Goal: Information Seeking & Learning: Find specific fact

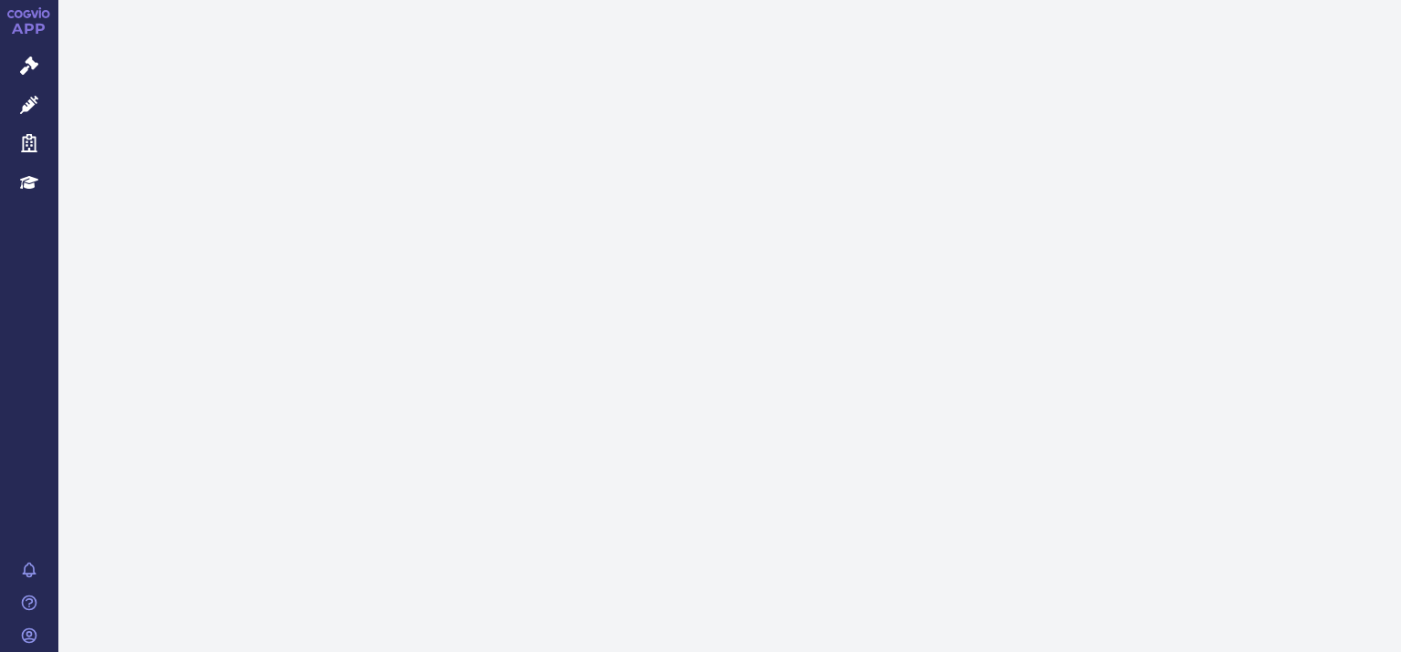
click at [29, 65] on icon at bounding box center [29, 66] width 18 height 18
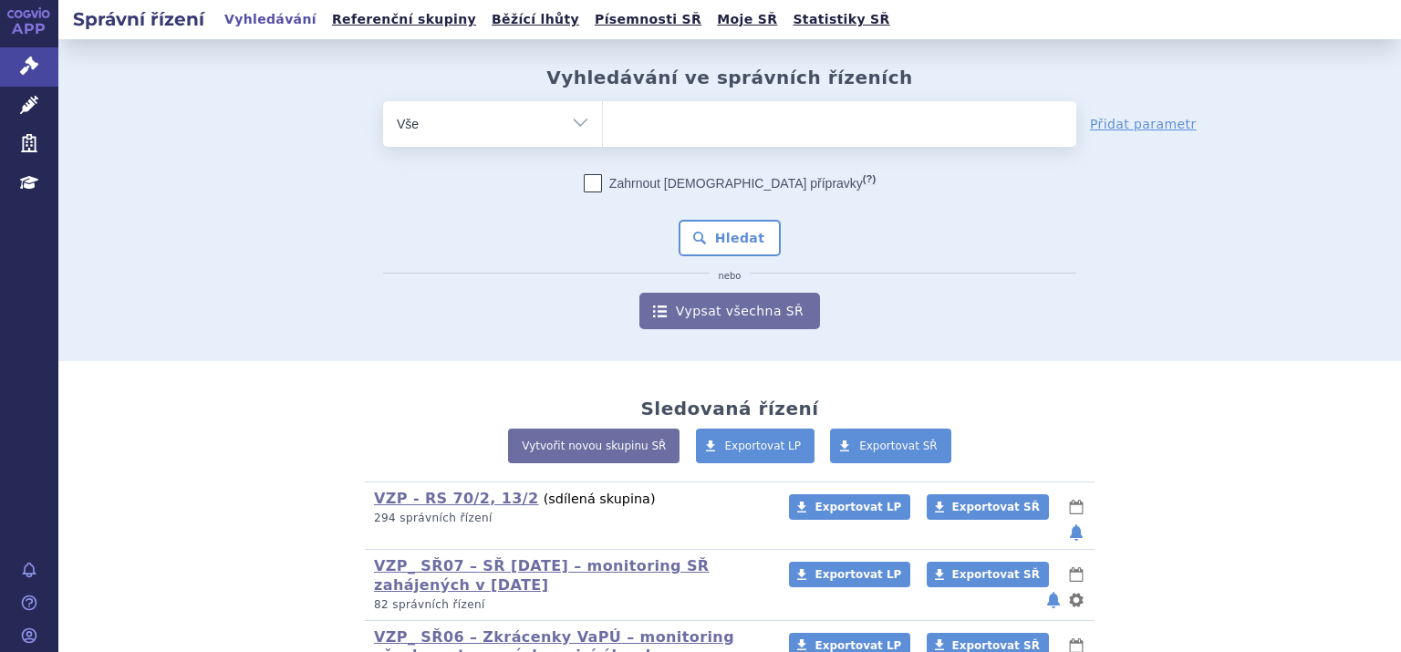
click at [570, 123] on select "Vše Spisová značka Typ SŘ Přípravek/SUKL kód Účastník/Držitel" at bounding box center [492, 121] width 219 height 41
click at [569, 120] on select "Vše Spisová značka Typ SŘ Přípravek/SUKL kód Účastník/Držitel" at bounding box center [492, 121] width 219 height 41
click at [573, 121] on select "Vše Spisová značka Typ SŘ Přípravek/SUKL kód Účastník/Držitel" at bounding box center [492, 121] width 219 height 41
select select "filter-product"
click at [383, 101] on select "Vše Spisová značka Typ SŘ Přípravek/SUKL kód Účastník/Držitel" at bounding box center [492, 121] width 219 height 41
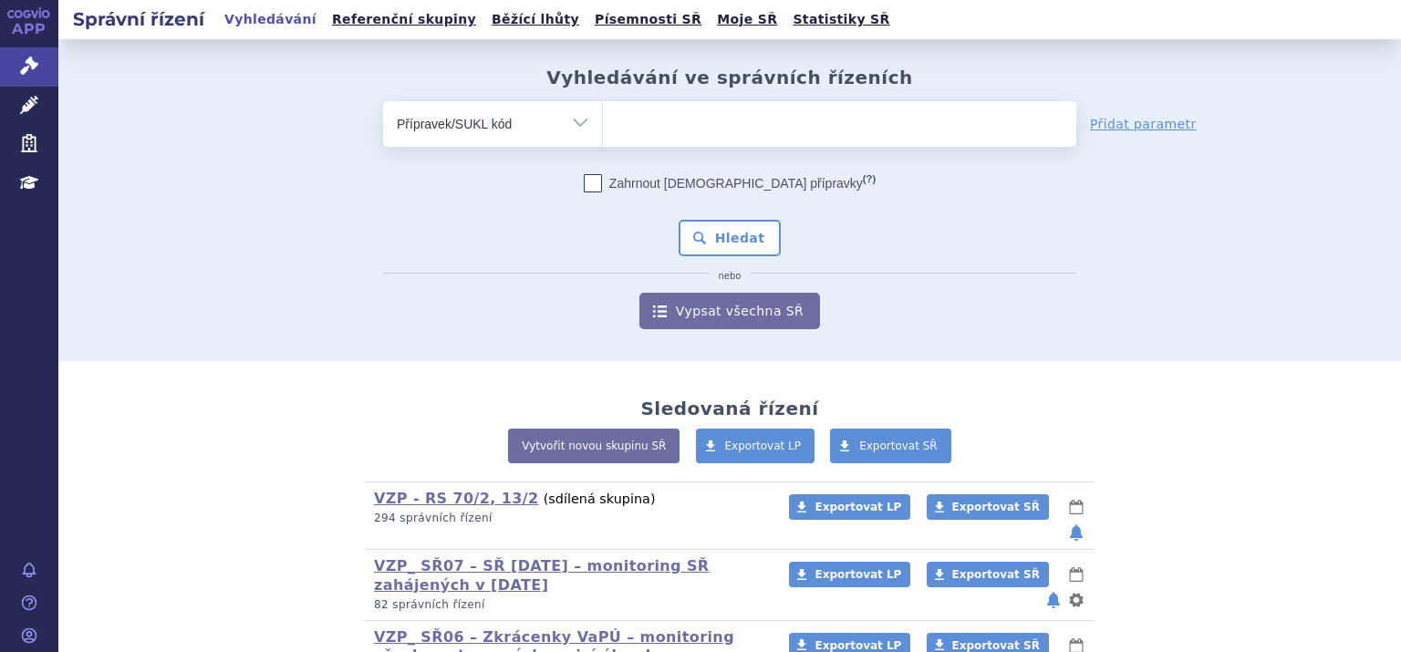
click at [624, 113] on ul at bounding box center [839, 120] width 473 height 38
click at [603, 113] on select at bounding box center [602, 123] width 1 height 46
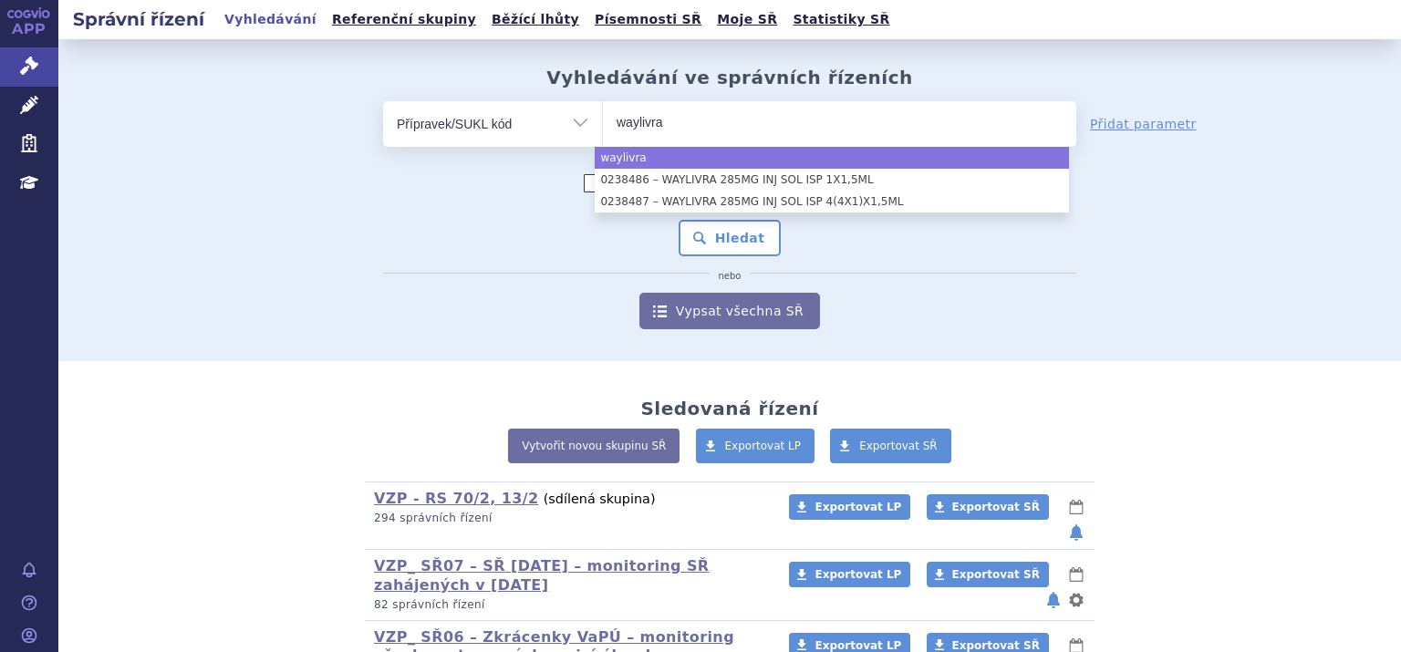
type input "waylivra"
select select "waylivra"
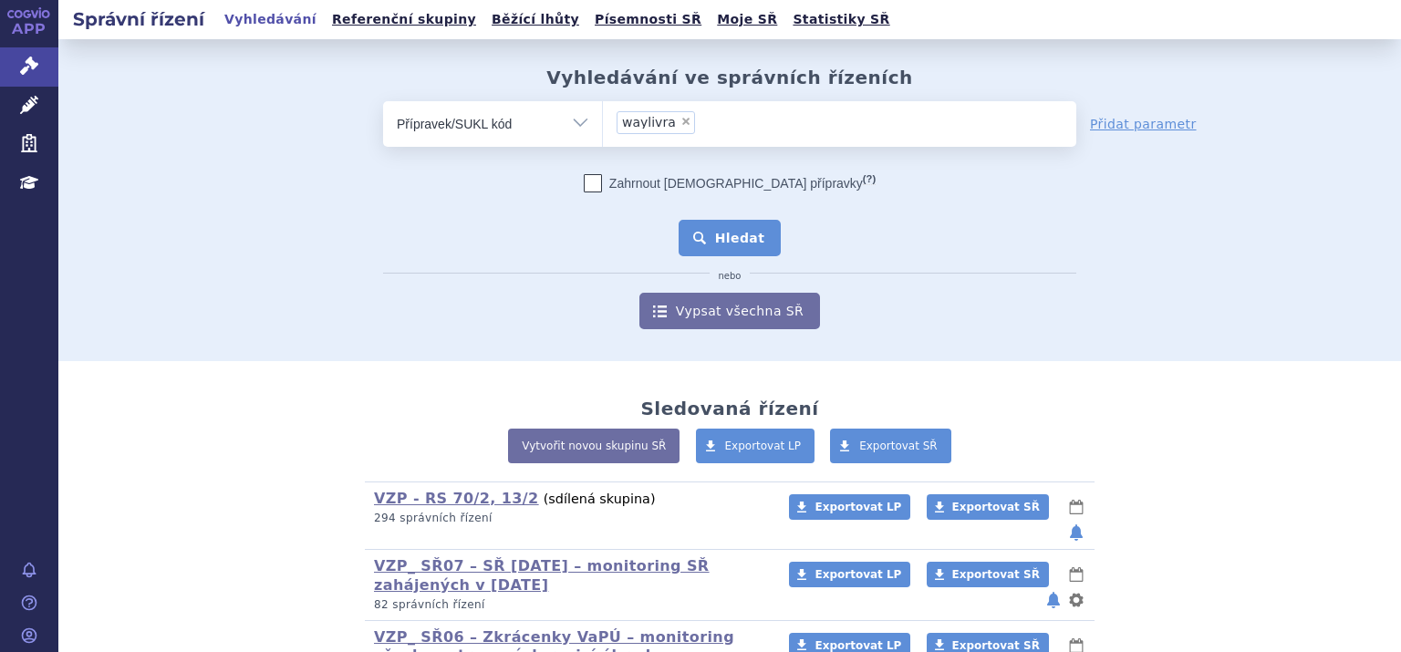
click at [735, 242] on button "Hledat" at bounding box center [729, 238] width 103 height 36
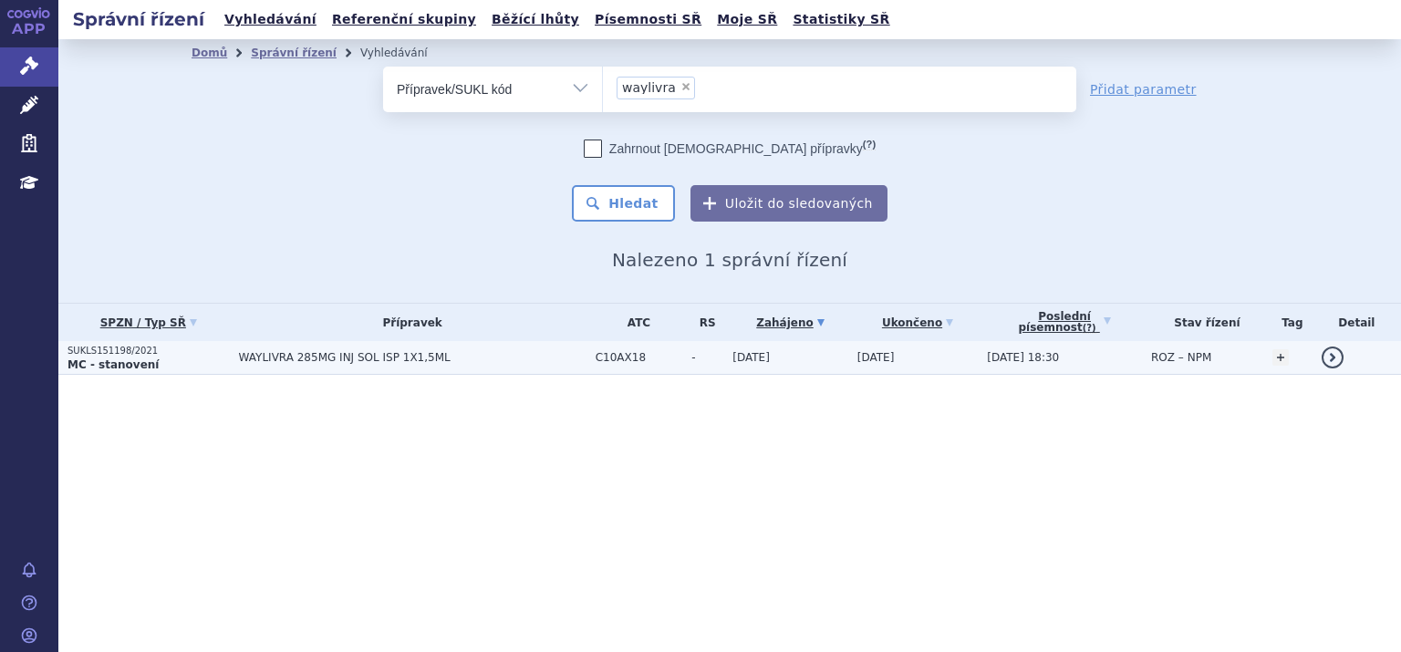
click at [122, 358] on strong "MC - stanovení" at bounding box center [112, 364] width 91 height 13
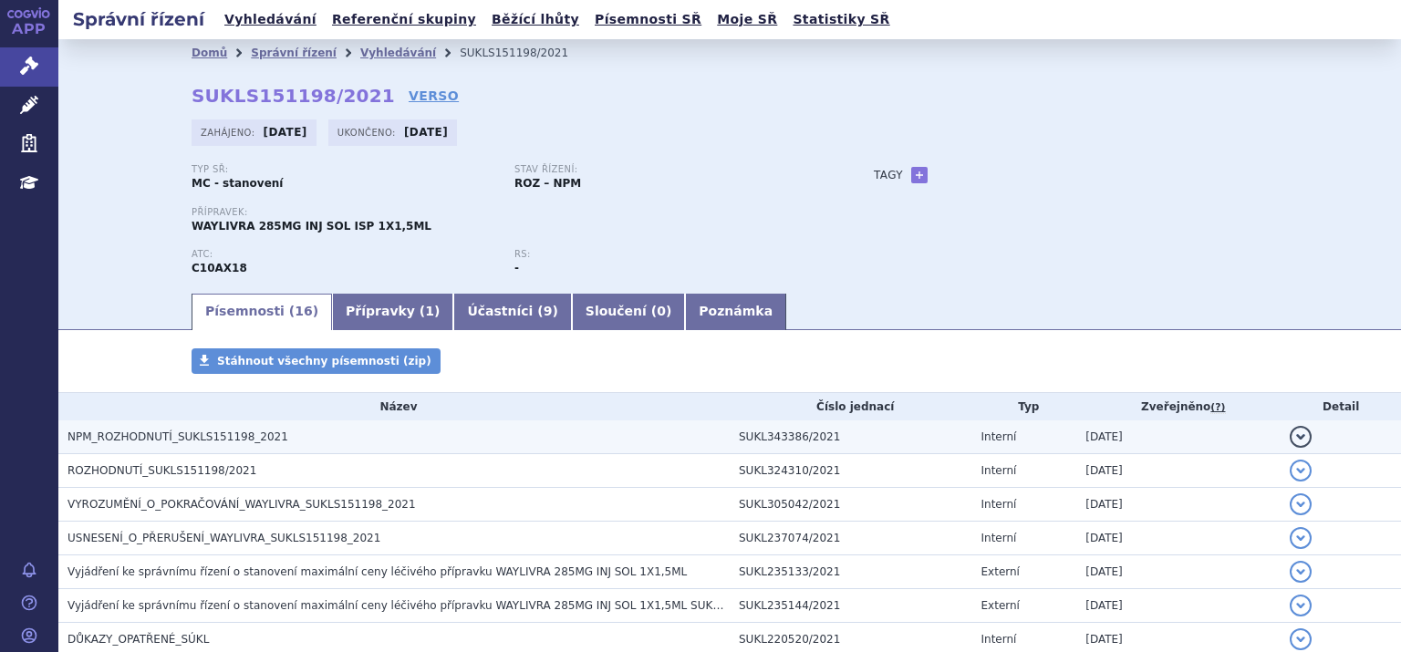
drag, startPoint x: 197, startPoint y: 437, endPoint x: 177, endPoint y: 434, distance: 20.2
drag, startPoint x: 177, startPoint y: 434, endPoint x: 150, endPoint y: 444, distance: 29.1
click at [150, 443] on span "NPM_ROZHODNUTÍ_SUKLS151198_2021" at bounding box center [177, 436] width 221 height 13
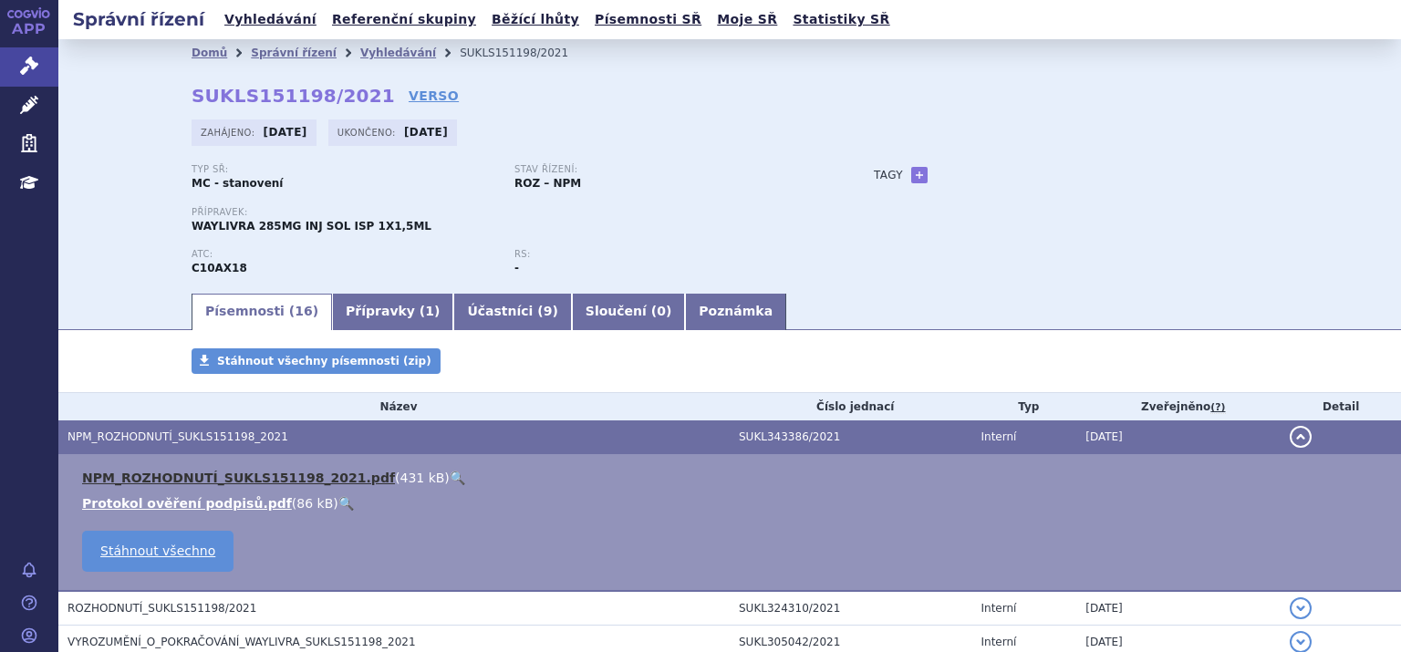
click at [158, 478] on link "NPM_ROZHODNUTÍ_SUKLS151198_2021.pdf" at bounding box center [238, 477] width 313 height 15
click at [233, 481] on link "NPM_ROZHODNUTÍ_SUKLS151198_2021.pdf" at bounding box center [238, 477] width 313 height 15
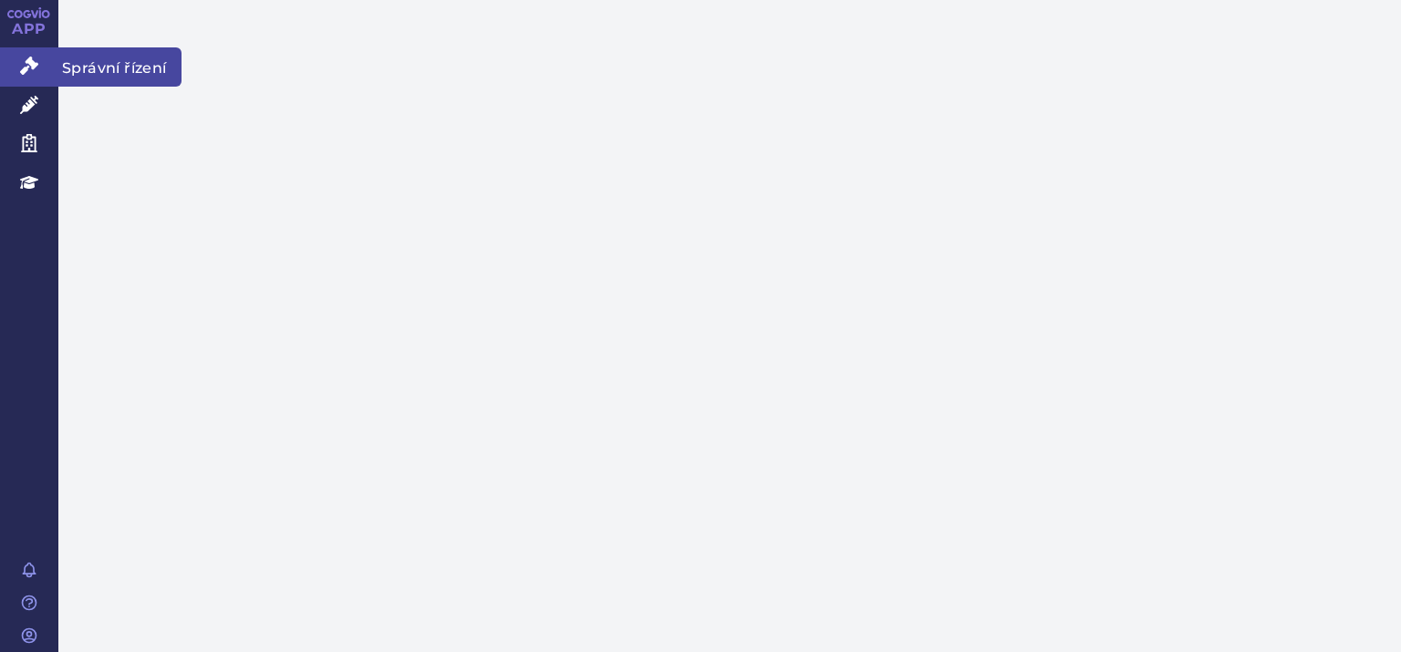
click at [25, 68] on icon at bounding box center [29, 66] width 18 height 18
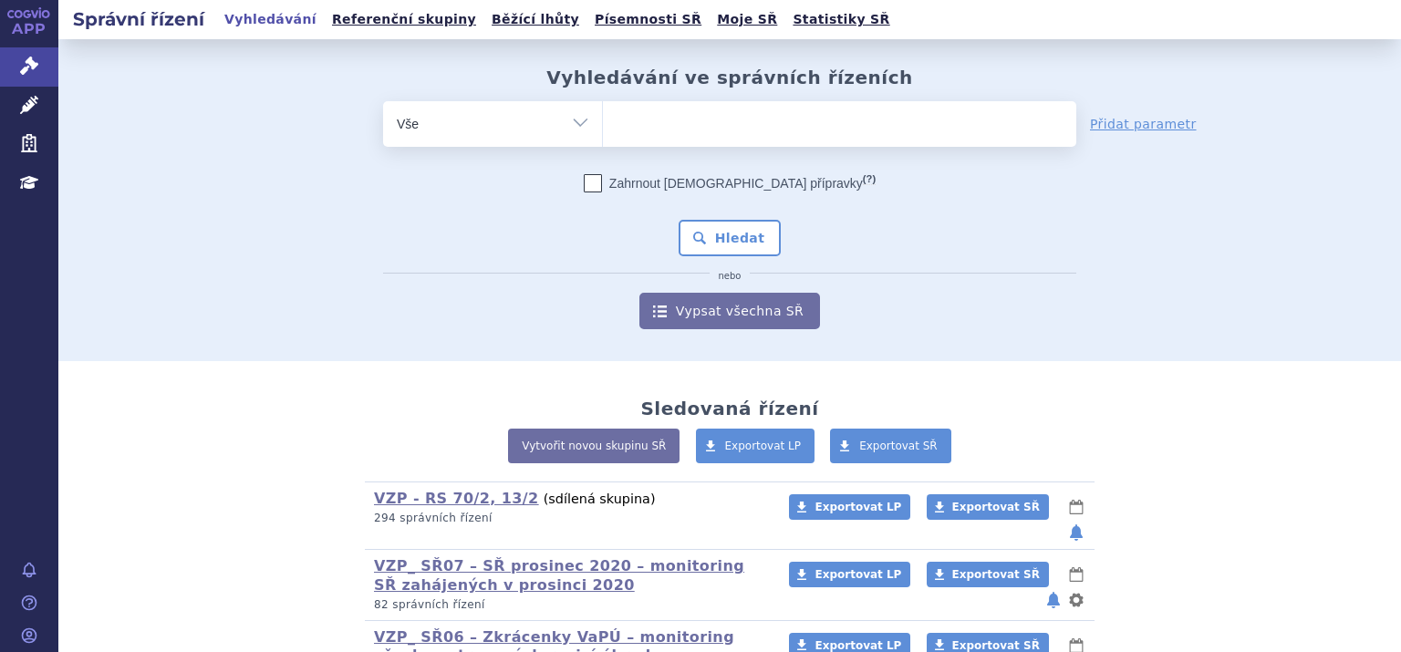
click at [574, 120] on select "Vše Spisová značka Typ SŘ Přípravek/SUKL kód Účastník/Držitel" at bounding box center [492, 121] width 219 height 41
click at [574, 122] on select "Vše Spisová značka Typ SŘ Přípravek/SUKL kód Účastník/Držitel" at bounding box center [492, 121] width 219 height 41
select select "filter-product"
click at [383, 101] on select "Vše Spisová značka Typ SŘ Přípravek/SUKL kód Účastník/Držitel" at bounding box center [492, 121] width 219 height 41
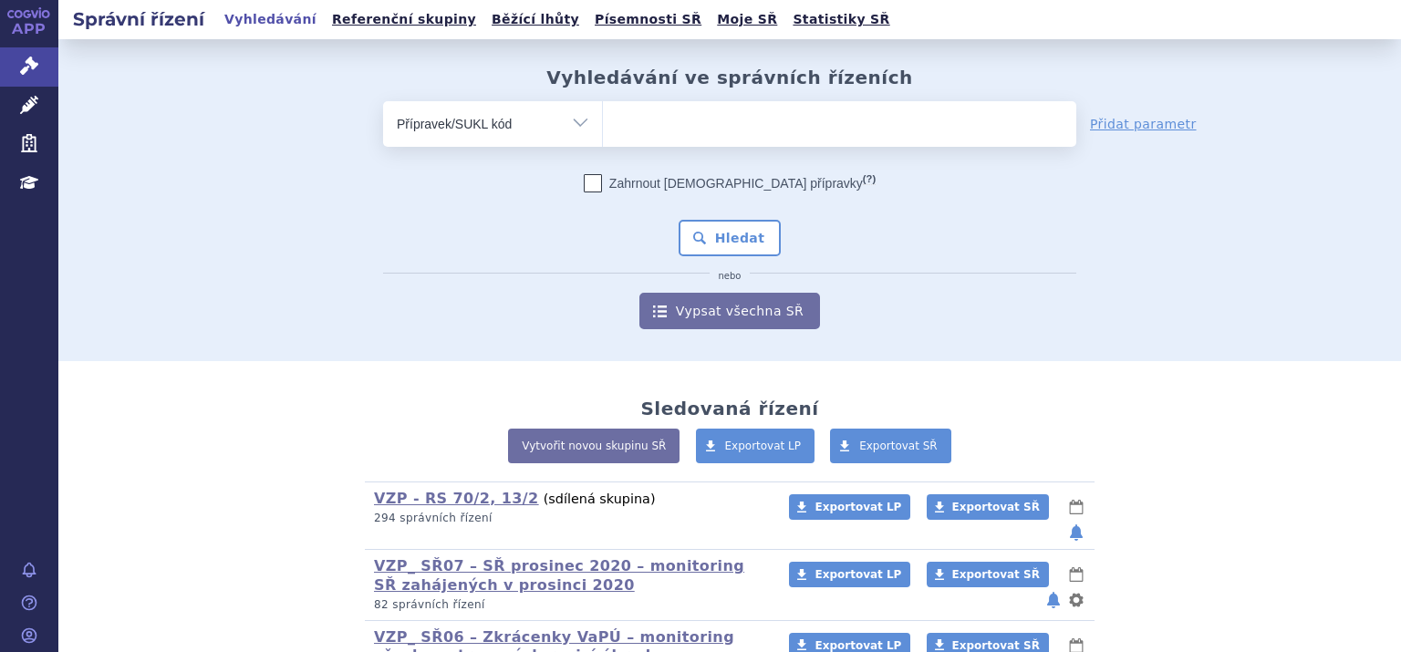
click at [653, 134] on ul at bounding box center [839, 120] width 473 height 38
click at [603, 134] on select at bounding box center [602, 123] width 1 height 46
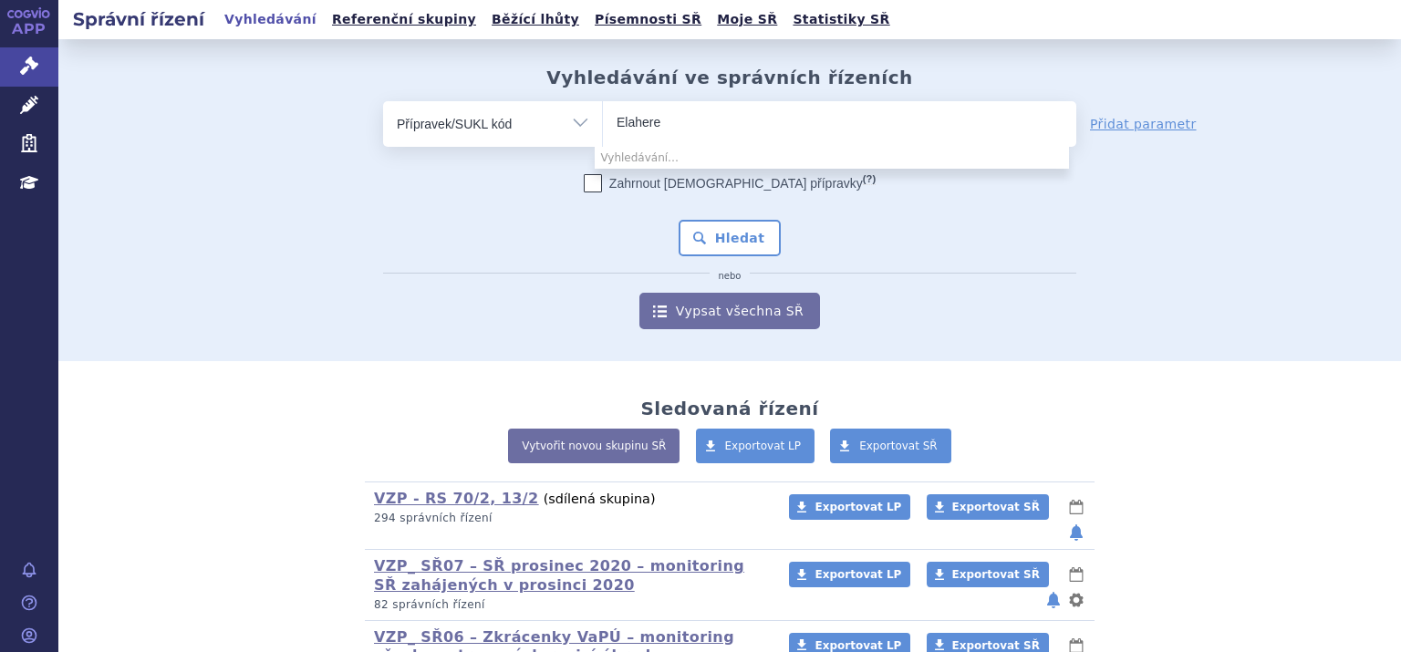
click at [655, 120] on input "Elahere" at bounding box center [654, 121] width 77 height 23
type input "Elahere"
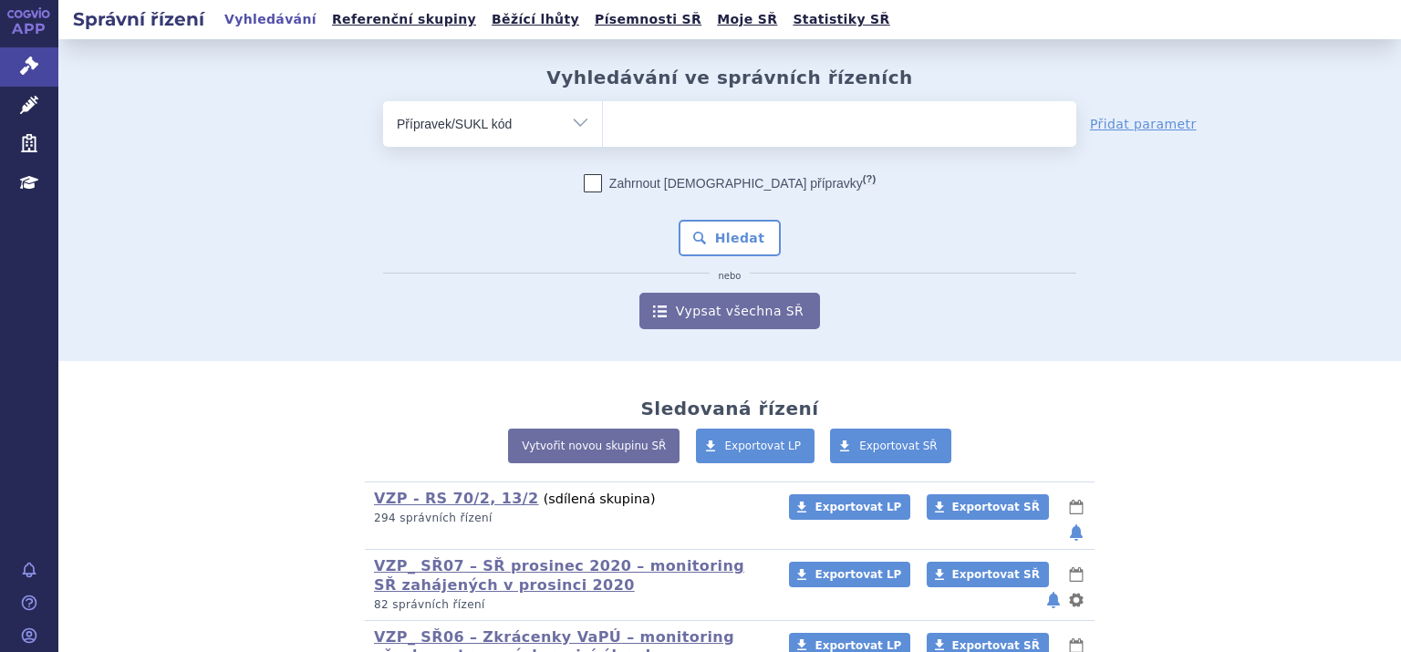
click at [620, 129] on input "search" at bounding box center [654, 121] width 77 height 23
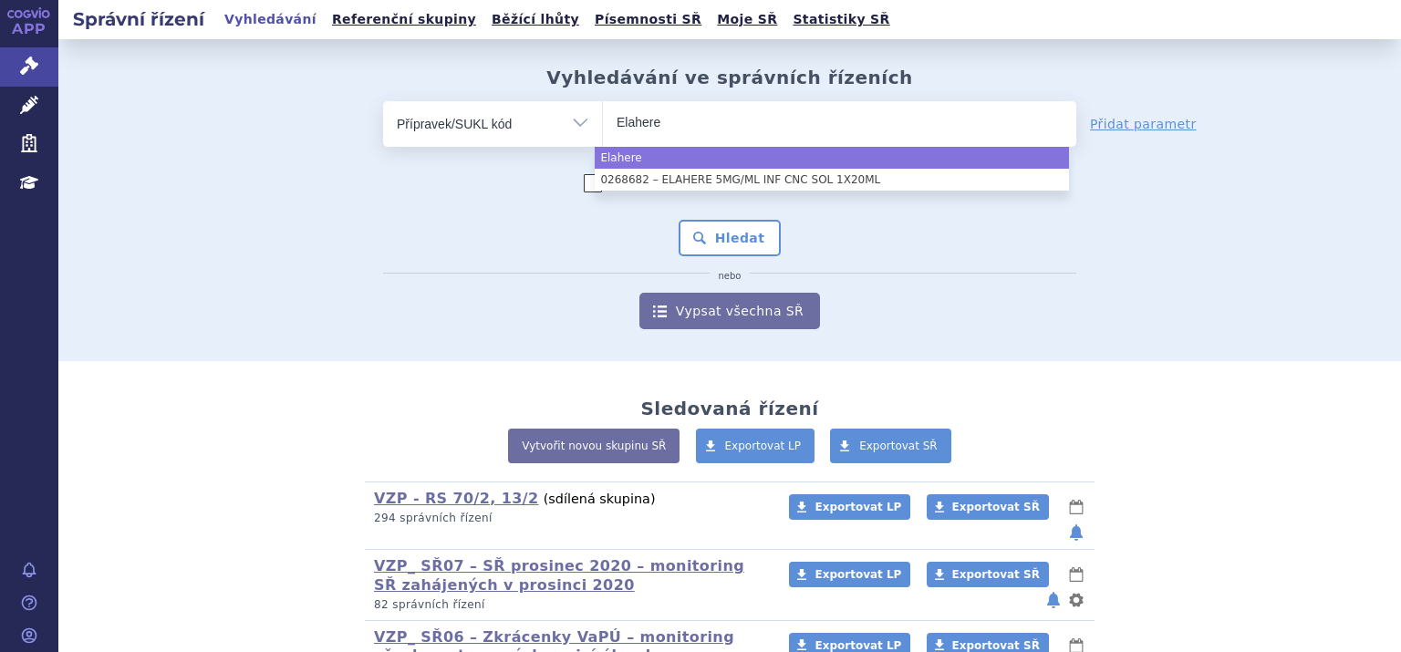
type input "Elahere"
select select "Elahere"
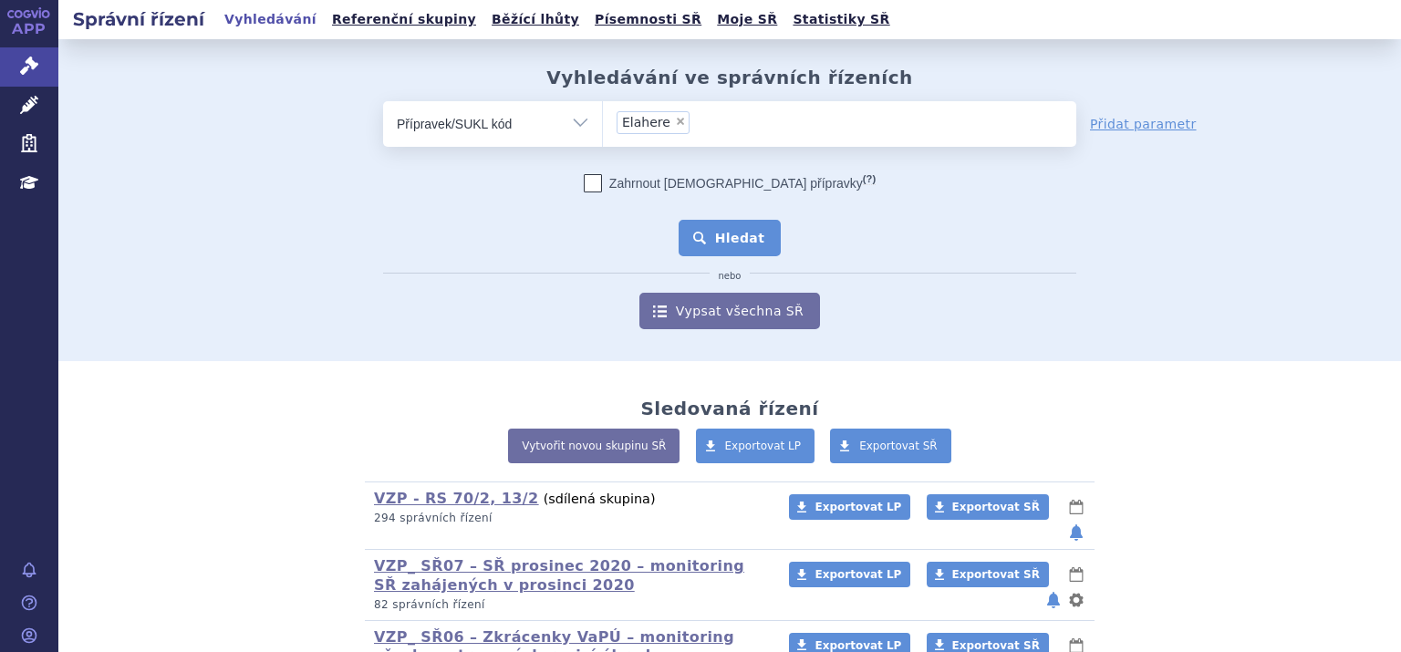
click at [720, 236] on button "Hledat" at bounding box center [729, 238] width 103 height 36
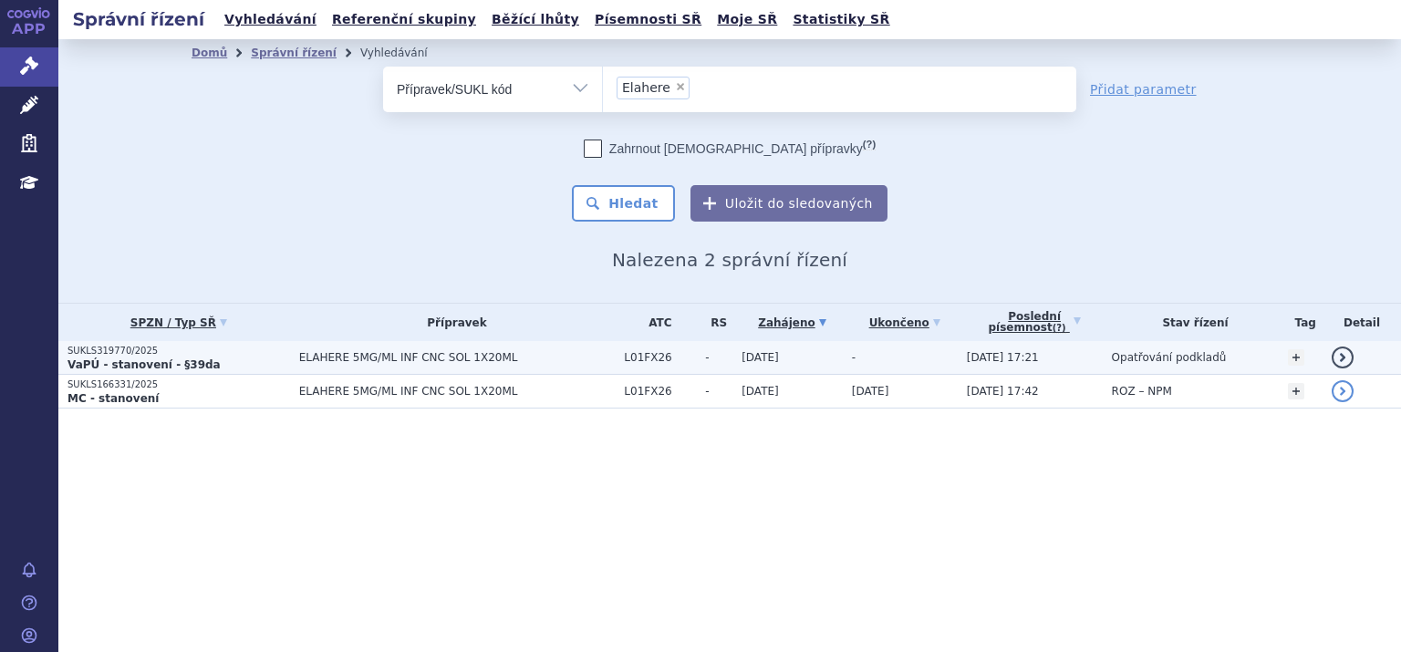
click at [122, 364] on strong "VaPÚ - stanovení - §39da" at bounding box center [143, 364] width 153 height 13
